Goal: Task Accomplishment & Management: Use online tool/utility

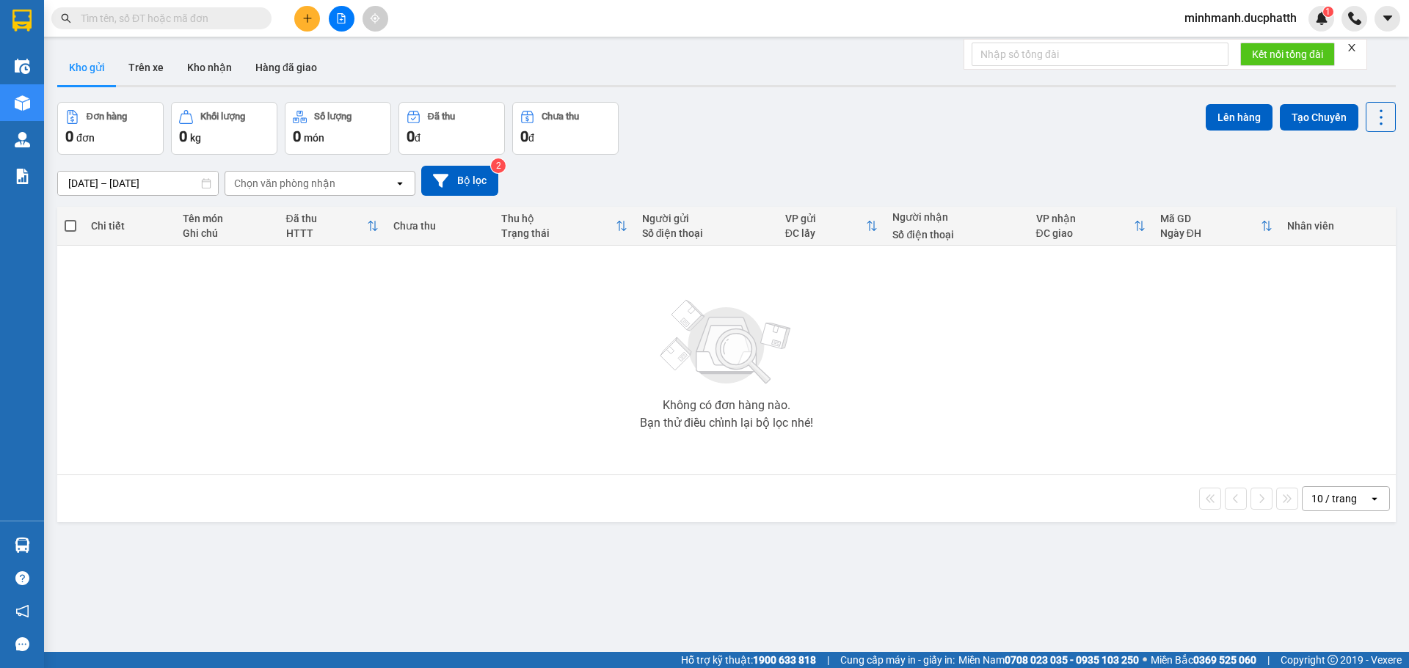
click at [336, 23] on icon "file-add" at bounding box center [341, 18] width 10 height 10
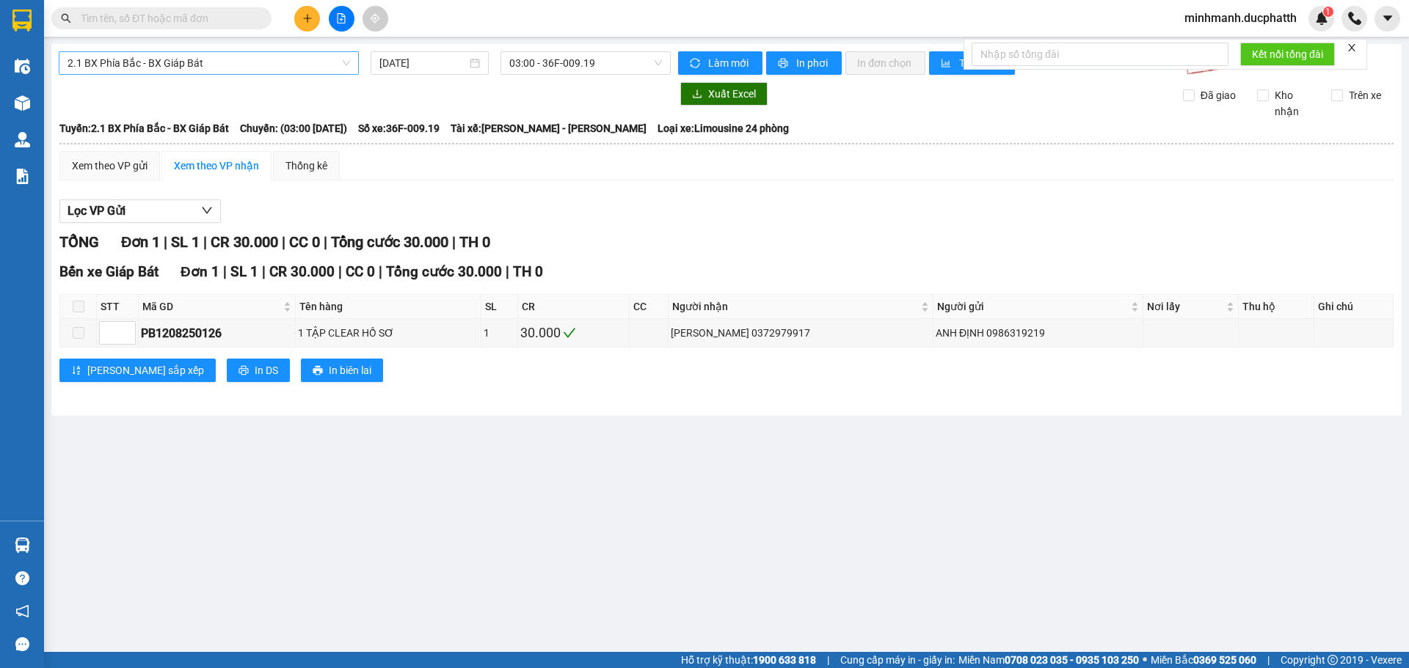
click at [229, 65] on span "2.1 BX Phía Bắc - BX Giáp Bát" at bounding box center [209, 63] width 283 height 22
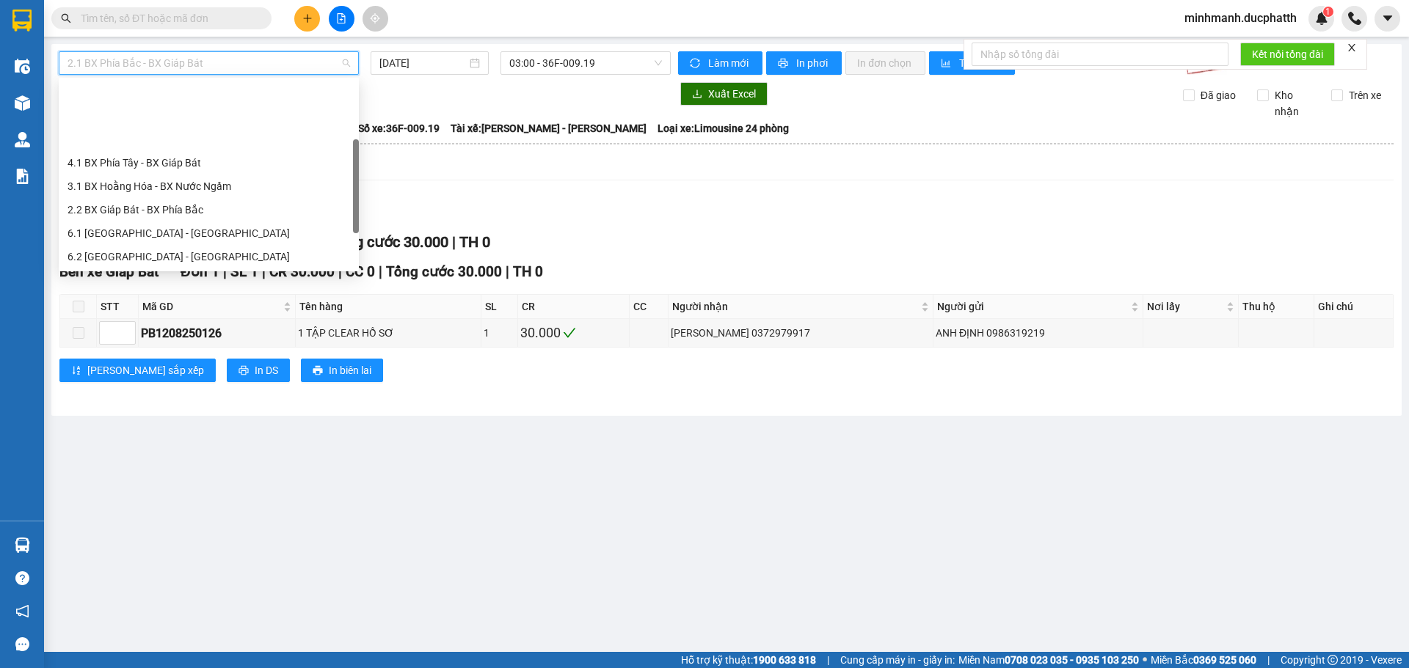
scroll to position [117, 0]
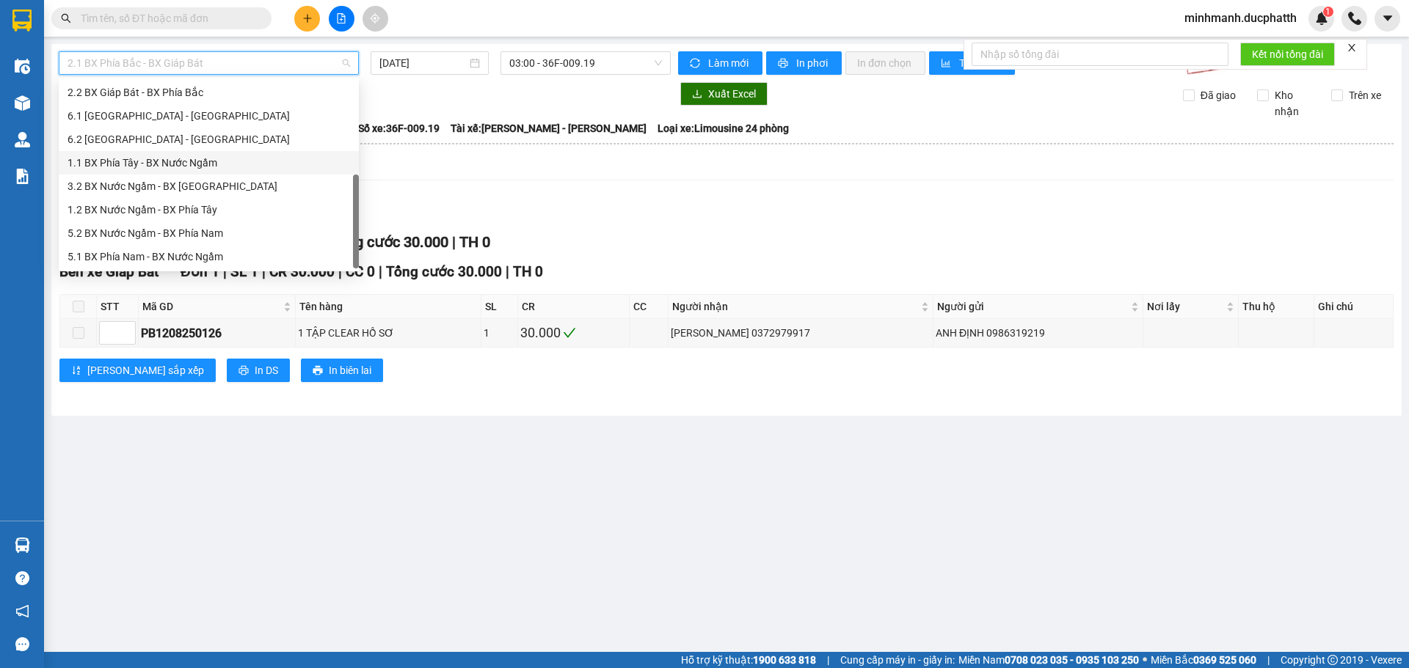
click at [219, 168] on div "1.1 BX Phía Tây - BX Nước Ngầm" at bounding box center [209, 163] width 283 height 16
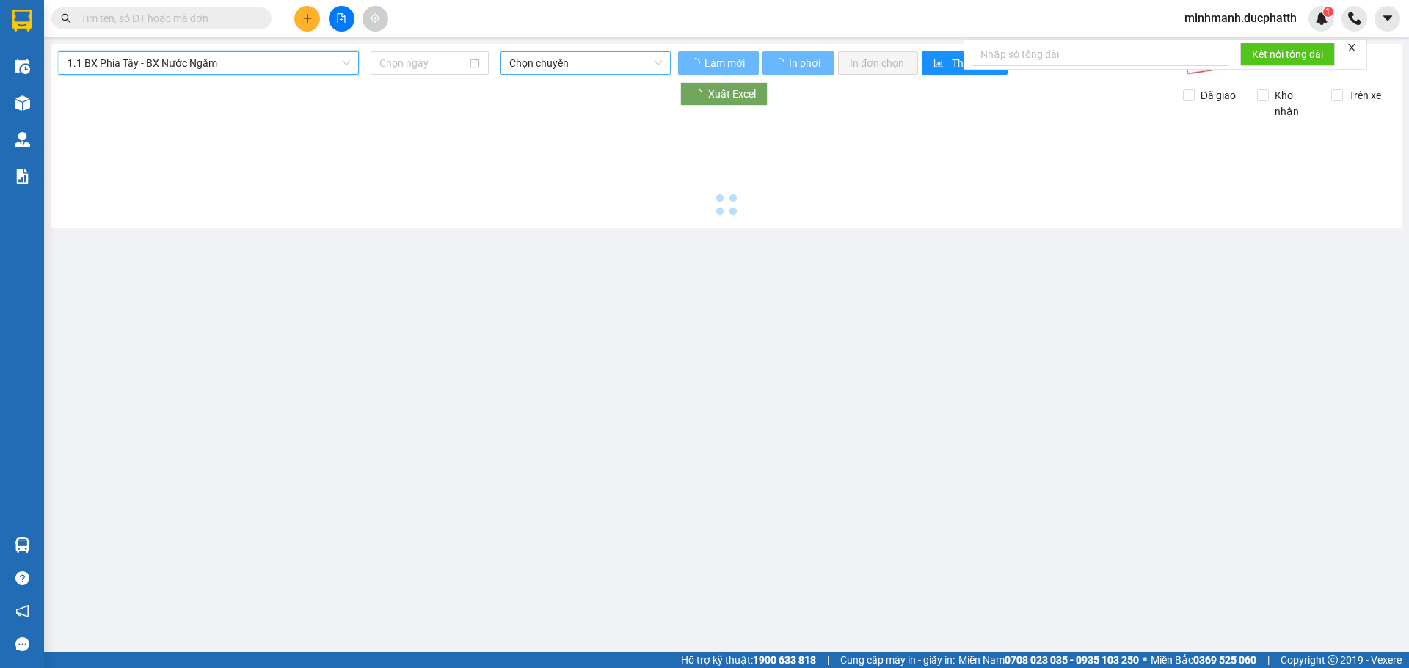
type input "[DATE]"
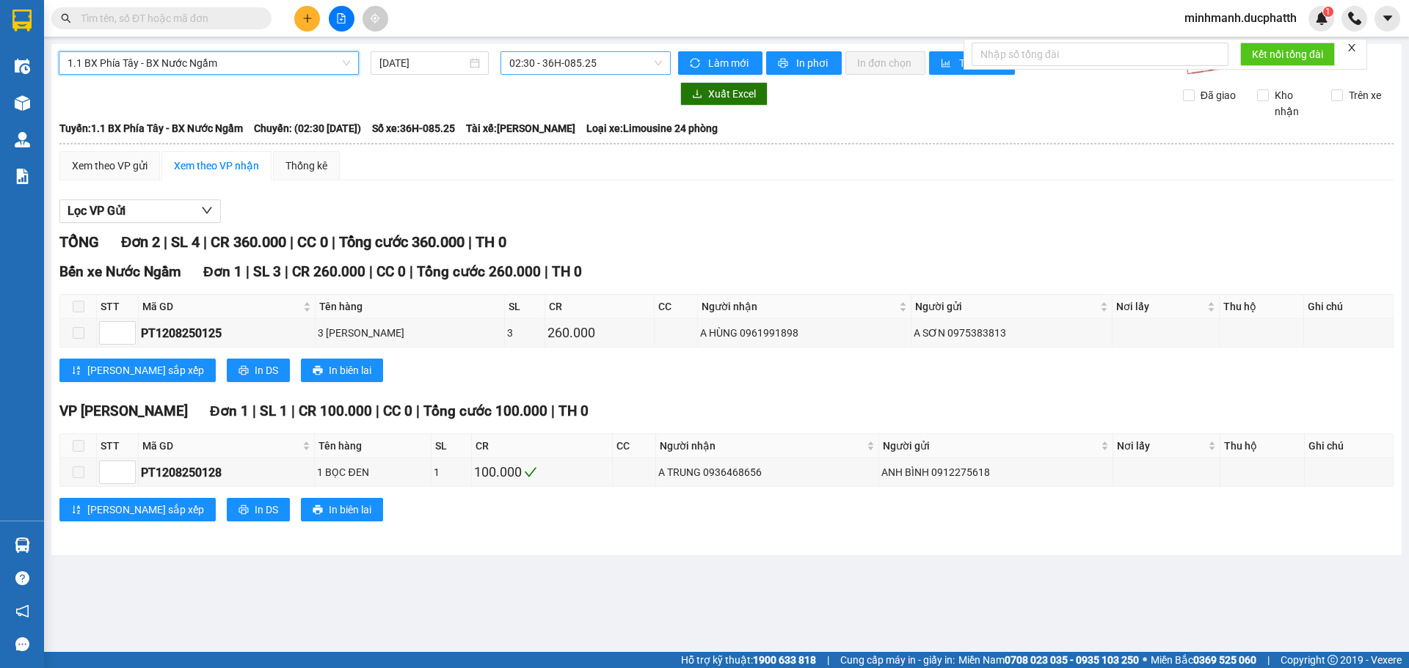
click at [582, 68] on span "02:30 - 36H-085.25" at bounding box center [585, 63] width 153 height 22
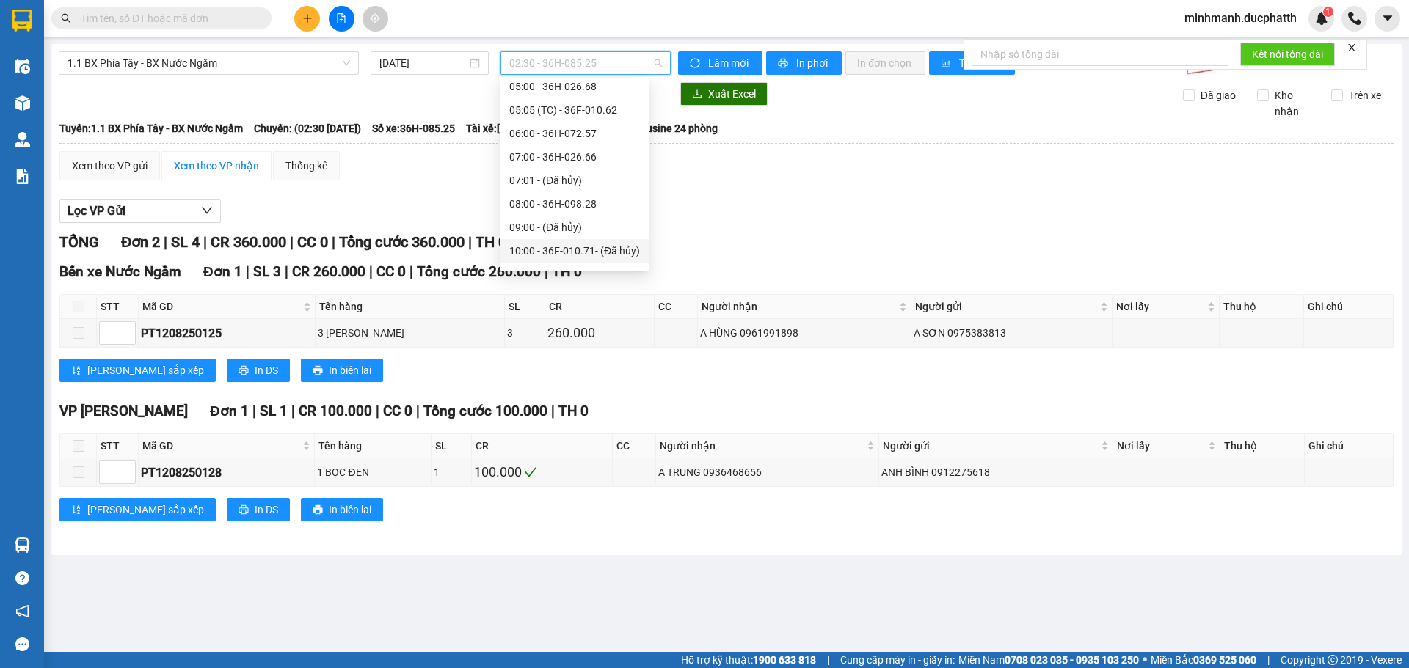
scroll to position [294, 0]
click at [600, 197] on div "13:00 - 36F-009.22" at bounding box center [574, 198] width 131 height 16
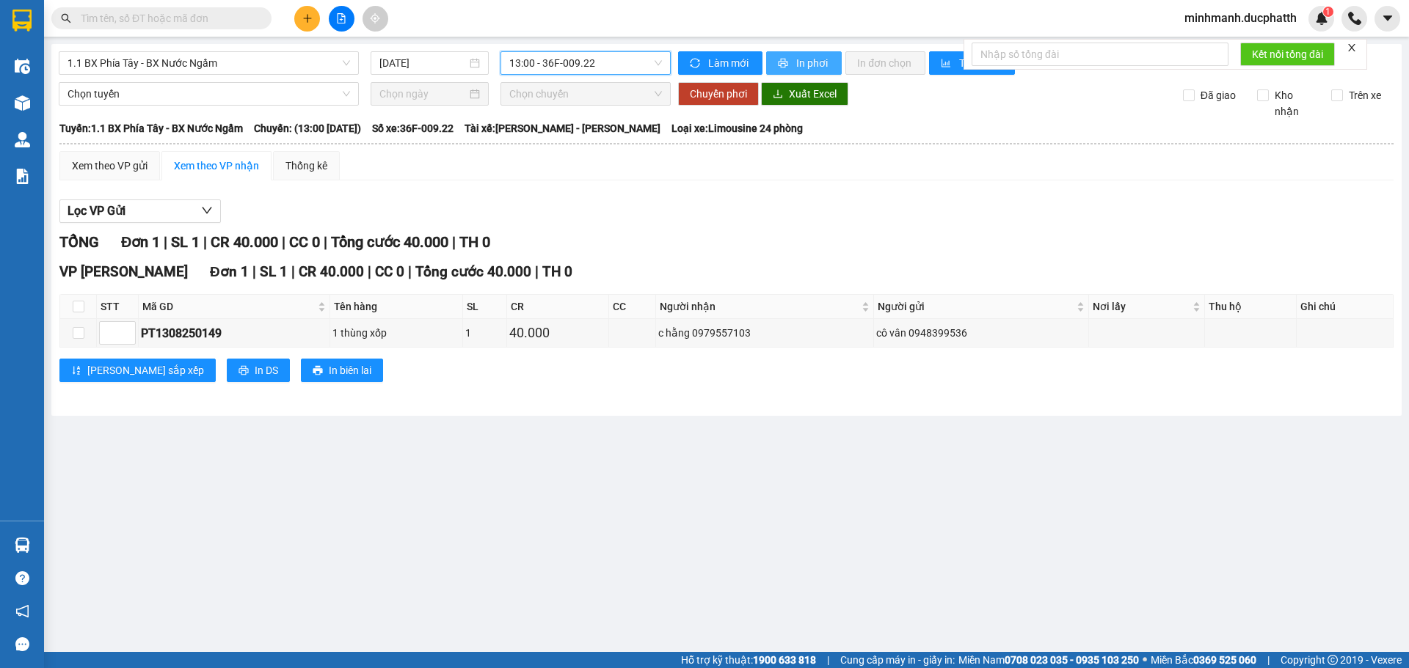
click at [807, 67] on span "In phơi" at bounding box center [813, 63] width 34 height 16
